Goal: Information Seeking & Learning: Understand process/instructions

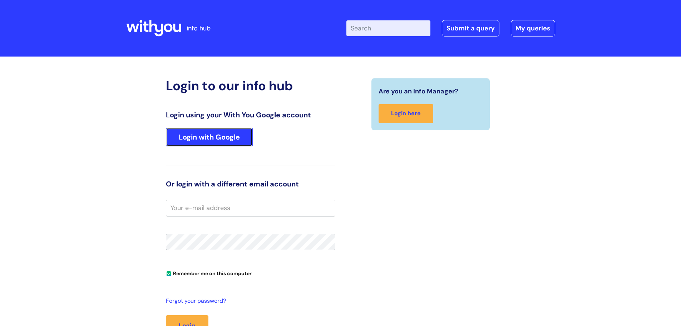
click at [245, 135] on link "Login with Google" at bounding box center [209, 137] width 87 height 19
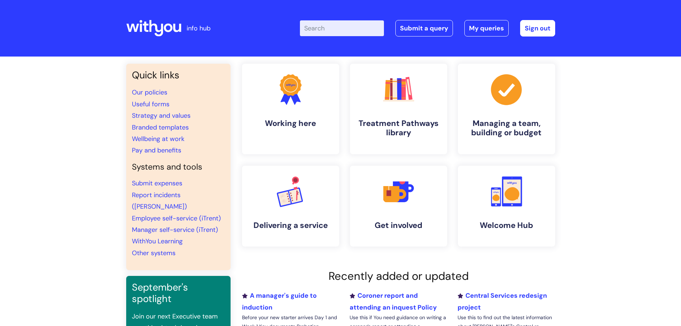
click at [324, 35] on input "Enter your search term here..." at bounding box center [342, 28] width 84 height 16
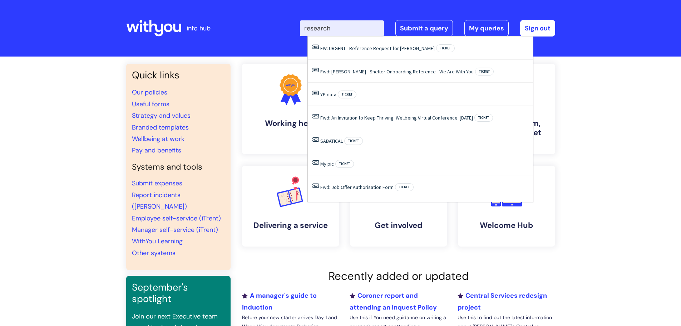
type input "research"
click button "Search" at bounding box center [0, 0] width 0 height 0
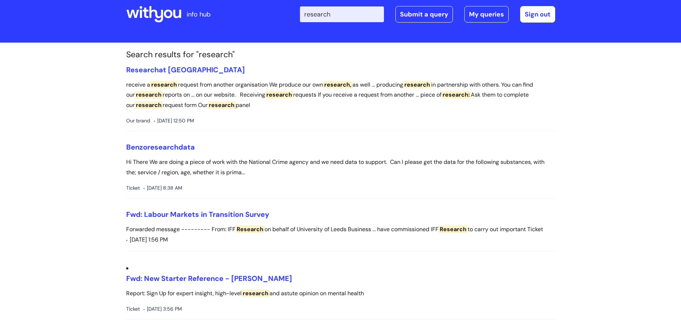
scroll to position [36, 0]
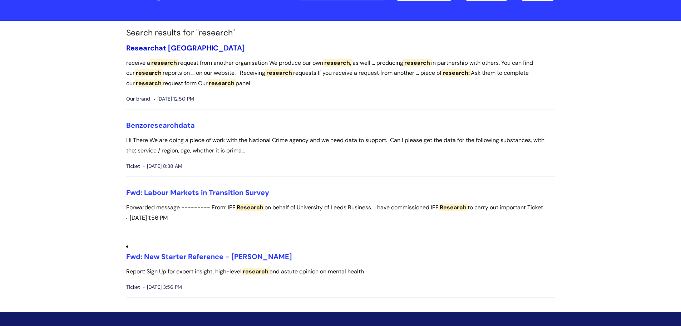
click at [162, 47] on link "Research at WithYou" at bounding box center [185, 47] width 119 height 9
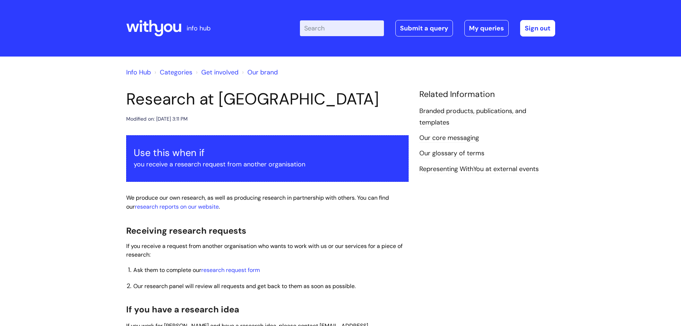
scroll to position [36, 0]
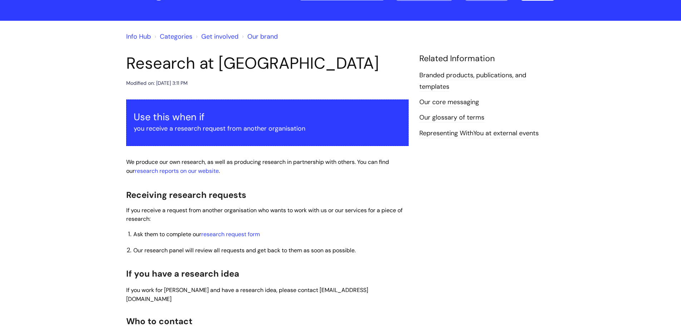
click at [235, 238] on li "Ask them to complete our research request form" at bounding box center [270, 233] width 275 height 11
click at [237, 229] on li "Ask them to complete our research request form" at bounding box center [270, 233] width 275 height 11
click at [238, 233] on link "research request form" at bounding box center [230, 234] width 59 height 8
